Goal: Use online tool/utility: Utilize a website feature to perform a specific function

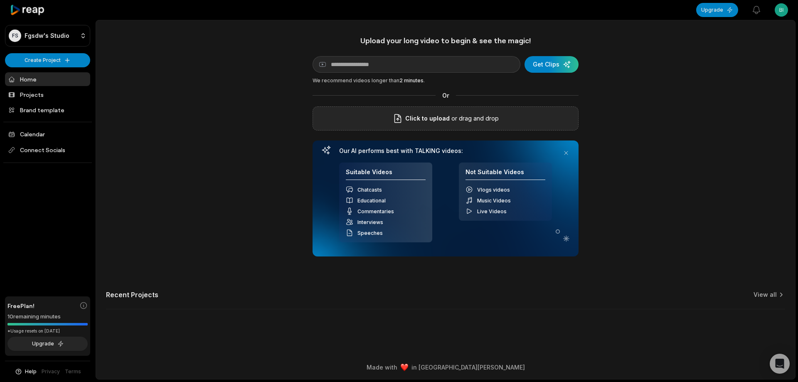
click at [409, 120] on span "Click to upload" at bounding box center [427, 118] width 44 height 10
click at [0, 0] on input "Click to upload" at bounding box center [0, 0] width 0 height 0
click at [432, 117] on span "Click to upload" at bounding box center [427, 118] width 44 height 10
click at [0, 0] on input "Click to upload" at bounding box center [0, 0] width 0 height 0
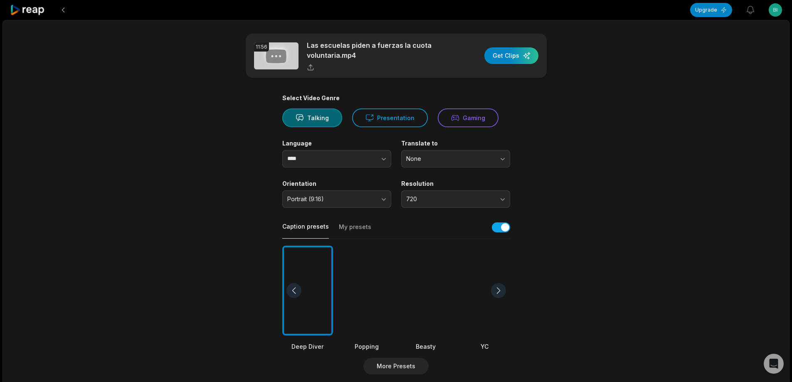
click at [420, 267] on div at bounding box center [425, 291] width 51 height 90
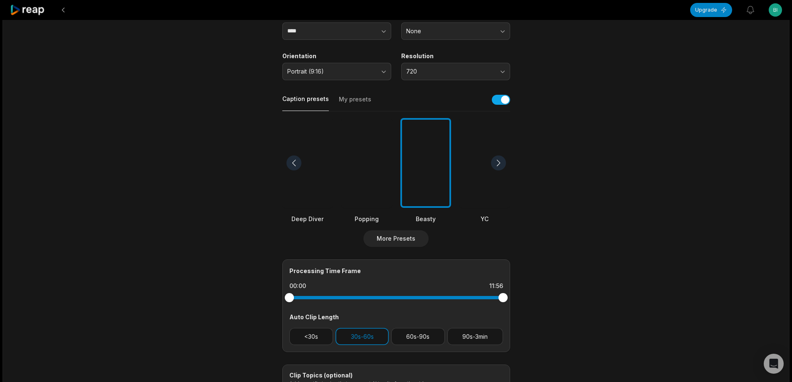
scroll to position [125, 0]
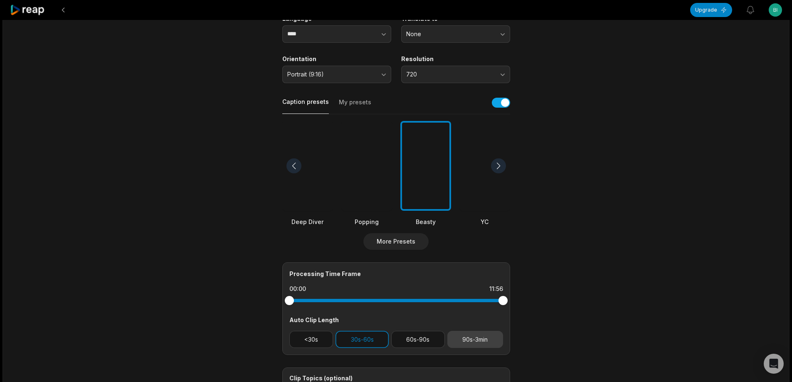
click at [460, 334] on button "90s-3min" at bounding box center [475, 339] width 56 height 17
click at [365, 335] on button "30s-60s" at bounding box center [361, 339] width 53 height 17
drag, startPoint x: 498, startPoint y: 302, endPoint x: 468, endPoint y: 300, distance: 30.9
click at [468, 300] on div at bounding box center [467, 300] width 9 height 9
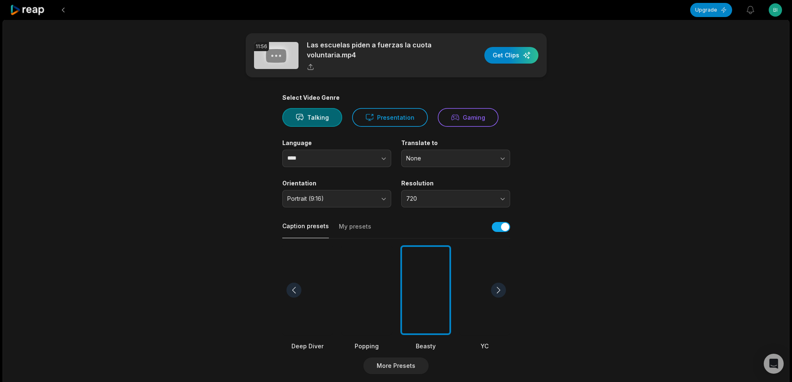
scroll to position [0, 0]
click at [506, 59] on div "button" at bounding box center [511, 55] width 54 height 17
